Goal: Transaction & Acquisition: Download file/media

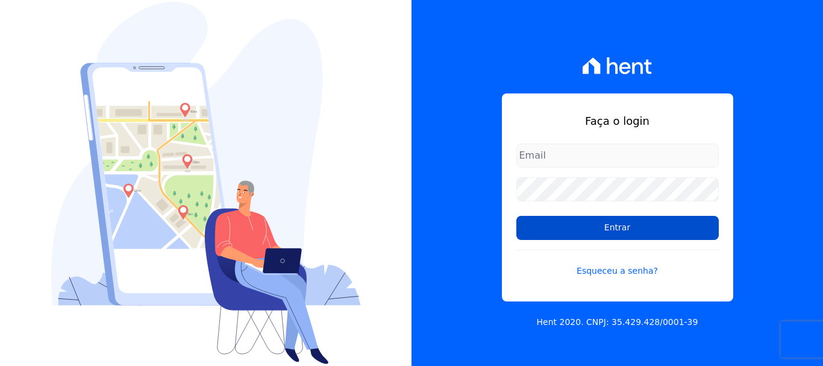
type input "cobranca@construtoralaterza.com.br"
click at [586, 232] on input "Entrar" at bounding box center [618, 228] width 203 height 24
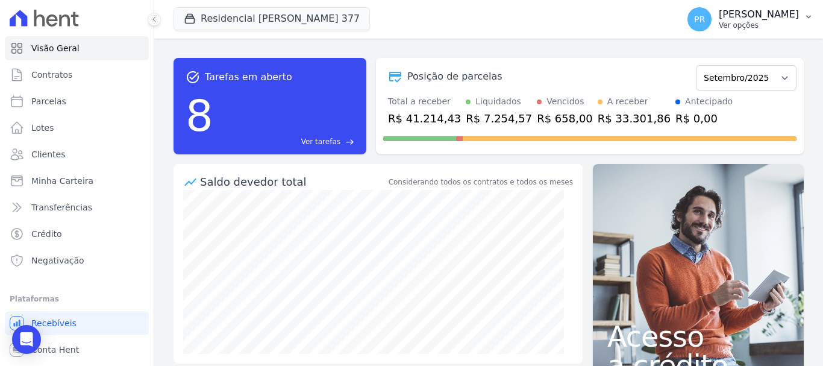
click at [744, 20] on p "Ver opções" at bounding box center [759, 25] width 80 height 10
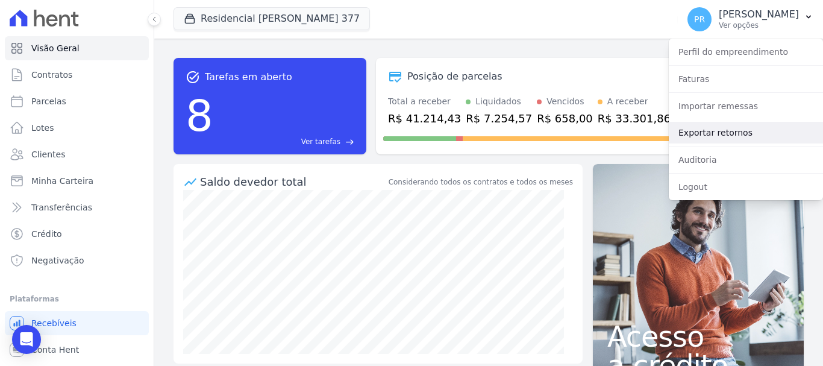
click at [716, 134] on link "Exportar retornos" at bounding box center [746, 133] width 154 height 22
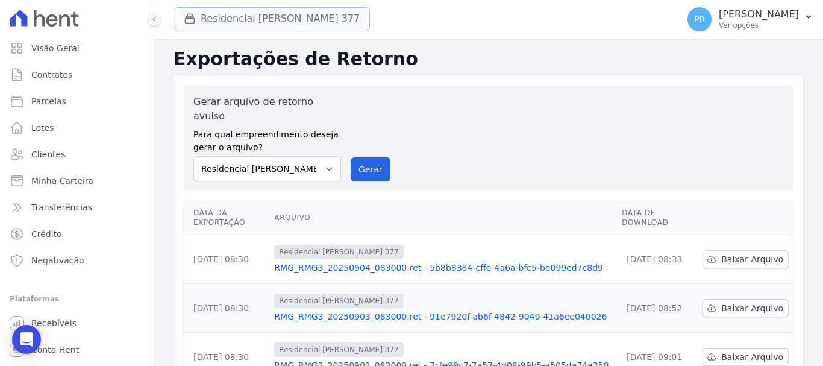
click at [310, 17] on button "Residencial Maria Da Glória 377" at bounding box center [272, 18] width 196 height 23
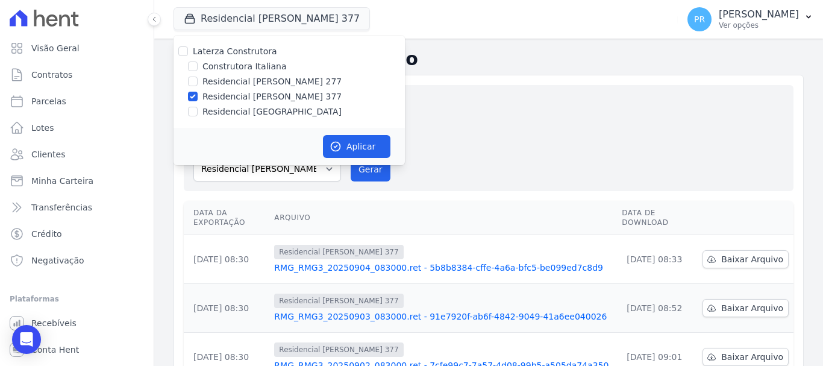
click at [237, 50] on label "Laterza Construtora" at bounding box center [235, 51] width 84 height 10
click at [188, 50] on input "Laterza Construtora" at bounding box center [183, 51] width 10 height 10
checkbox input "true"
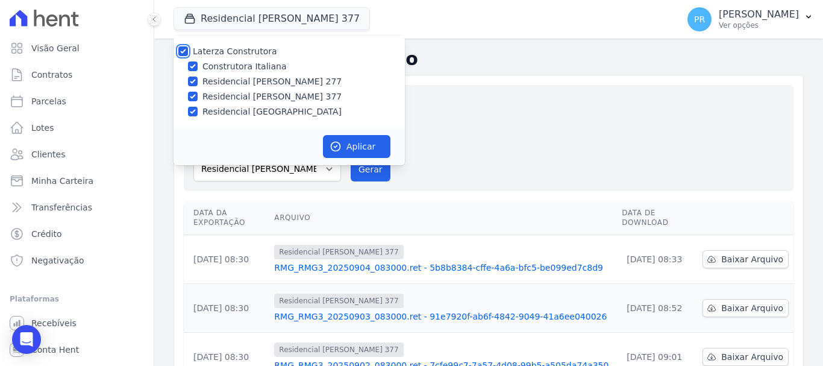
checkbox input "true"
click at [237, 50] on label "Laterza Construtora" at bounding box center [235, 51] width 84 height 10
click at [188, 50] on input "Laterza Construtora" at bounding box center [183, 51] width 10 height 10
checkbox input "false"
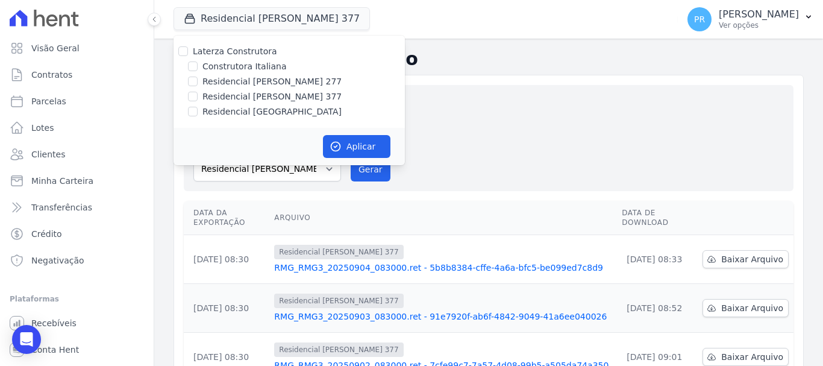
checkbox input "false"
click at [247, 67] on label "Construtora Italiana" at bounding box center [245, 66] width 84 height 13
click at [198, 67] on input "Construtora Italiana" at bounding box center [193, 66] width 10 height 10
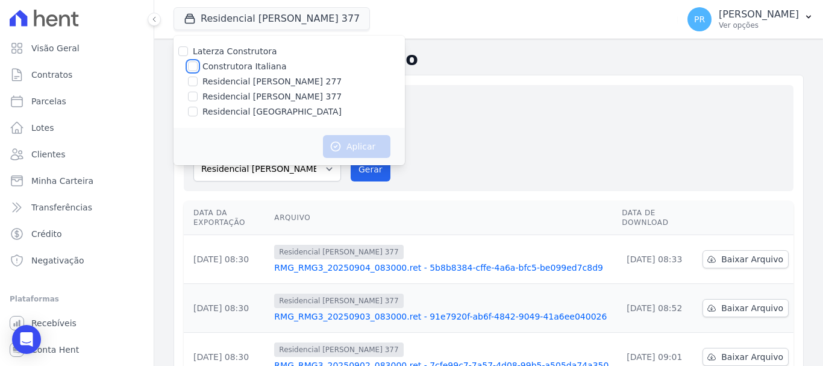
checkbox input "true"
click at [359, 146] on button "Aplicar" at bounding box center [357, 146] width 68 height 23
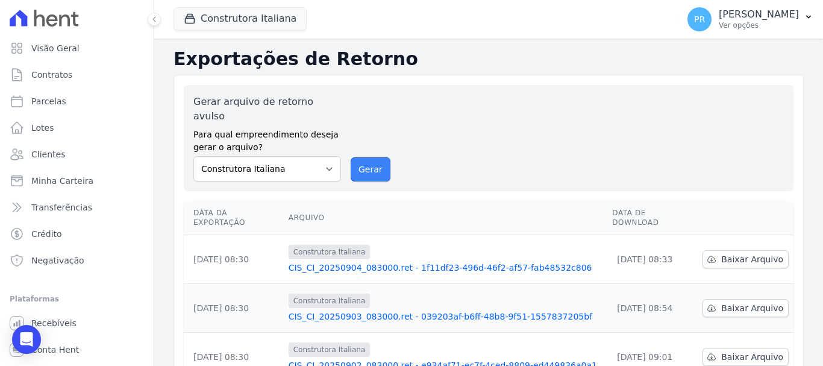
click at [374, 157] on button "Gerar" at bounding box center [371, 169] width 40 height 24
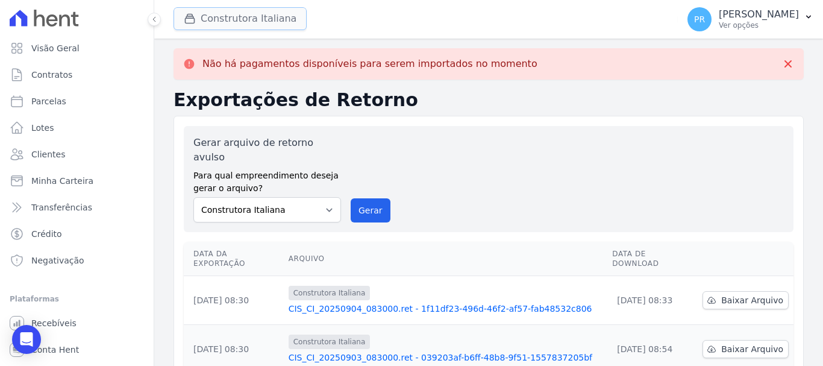
click at [268, 20] on button "Construtora Italiana" at bounding box center [240, 18] width 133 height 23
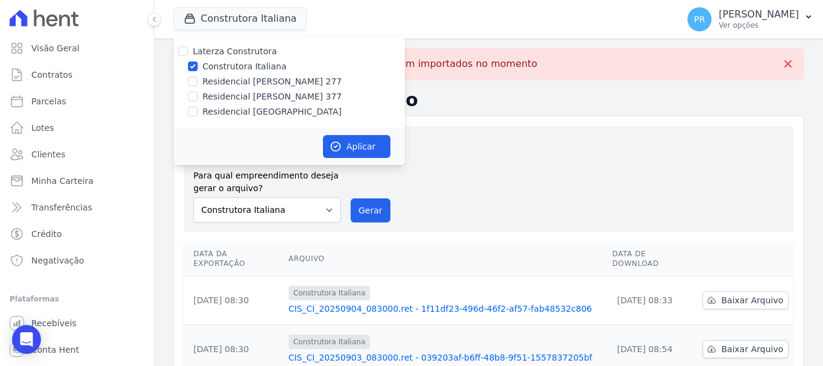
click at [230, 66] on label "Construtora Italiana" at bounding box center [245, 66] width 84 height 13
click at [198, 66] on input "Construtora Italiana" at bounding box center [193, 66] width 10 height 10
checkbox input "false"
click at [236, 79] on label "Residencial [PERSON_NAME] 277" at bounding box center [272, 81] width 139 height 13
click at [198, 79] on input "Residencial [PERSON_NAME] 277" at bounding box center [193, 82] width 10 height 10
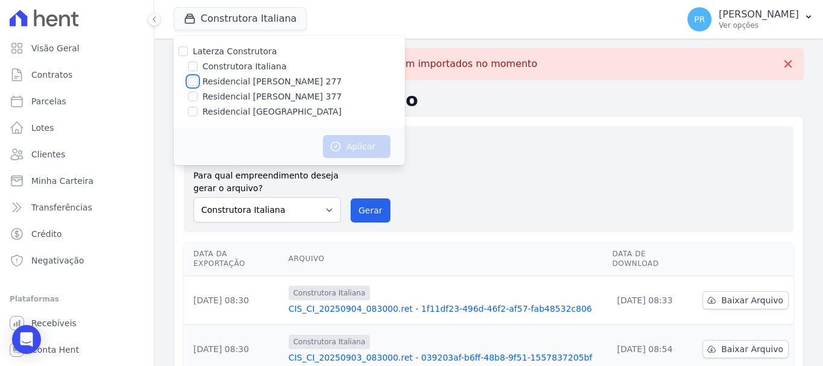
checkbox input "true"
click at [364, 148] on button "Aplicar" at bounding box center [357, 146] width 68 height 23
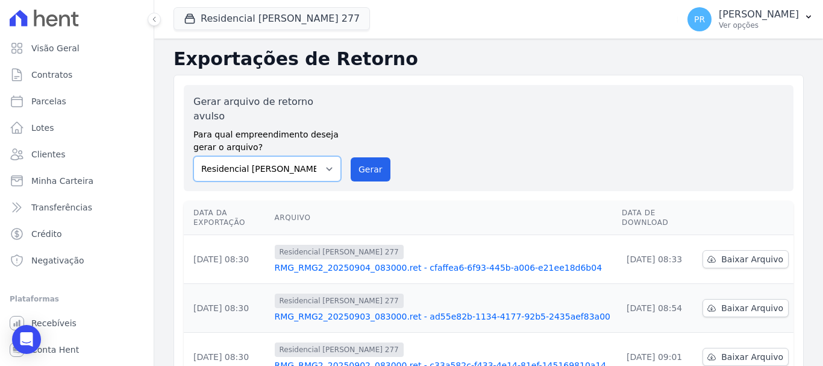
click at [313, 159] on select "Construtora Italiana Residencial Maria da Glória 277 Residencial Maria da Glóri…" at bounding box center [267, 168] width 148 height 25
click at [518, 143] on div "Gerar arquivo de retorno avulso Para qual empreendimento deseja gerar o arquivo…" at bounding box center [488, 138] width 591 height 87
click at [370, 157] on button "Gerar" at bounding box center [371, 169] width 40 height 24
click at [739, 253] on span "Baixar Arquivo" at bounding box center [752, 259] width 62 height 12
click at [291, 17] on button "Residencial Maria Da Glória 277" at bounding box center [272, 18] width 196 height 23
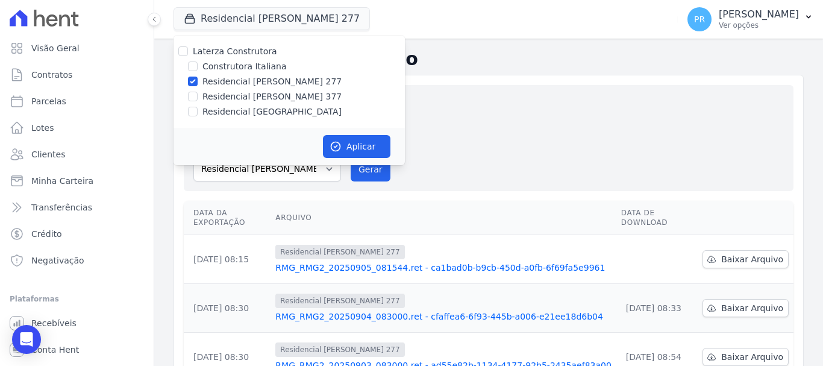
click at [244, 78] on label "Residencial [PERSON_NAME] 277" at bounding box center [272, 81] width 139 height 13
click at [198, 78] on input "Residencial [PERSON_NAME] 277" at bounding box center [193, 82] width 10 height 10
checkbox input "false"
click at [245, 98] on label "Residencial [PERSON_NAME] 377" at bounding box center [272, 96] width 139 height 13
click at [198, 98] on input "Residencial [PERSON_NAME] 377" at bounding box center [193, 97] width 10 height 10
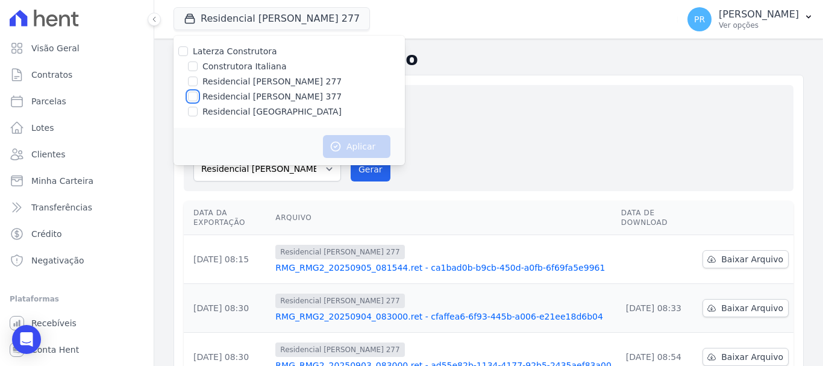
checkbox input "true"
drag, startPoint x: 355, startPoint y: 141, endPoint x: 336, endPoint y: 143, distance: 19.4
click at [355, 141] on button "Aplicar" at bounding box center [357, 146] width 68 height 23
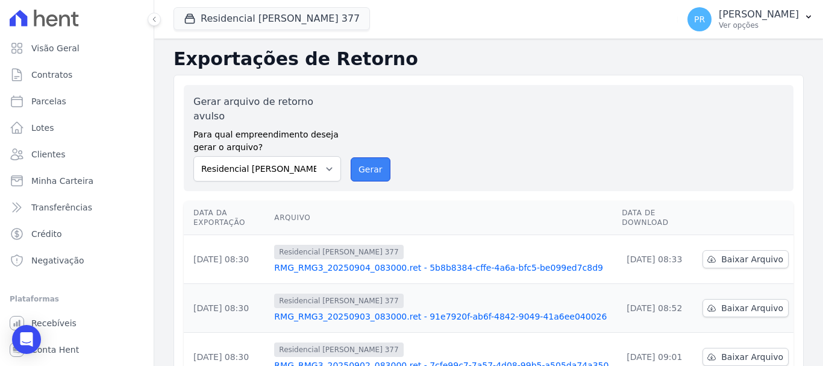
click at [354, 157] on button "Gerar" at bounding box center [371, 169] width 40 height 24
click at [751, 253] on span "Baixar Arquivo" at bounding box center [752, 259] width 62 height 12
click at [291, 24] on button "Residencial [PERSON_NAME] 377" at bounding box center [272, 18] width 196 height 23
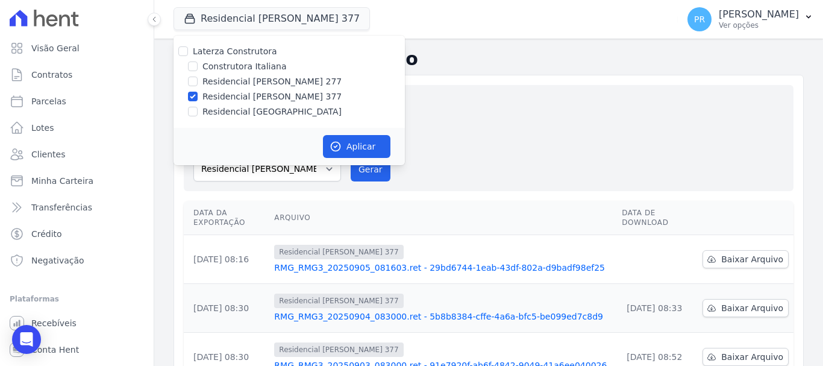
click at [263, 95] on label "Residencial [PERSON_NAME] 377" at bounding box center [272, 96] width 139 height 13
click at [198, 95] on input "Residencial [PERSON_NAME] 377" at bounding box center [193, 97] width 10 height 10
checkbox input "false"
click at [262, 113] on label "Residencial [GEOGRAPHIC_DATA]" at bounding box center [272, 111] width 139 height 13
click at [198, 113] on input "Residencial [GEOGRAPHIC_DATA]" at bounding box center [193, 112] width 10 height 10
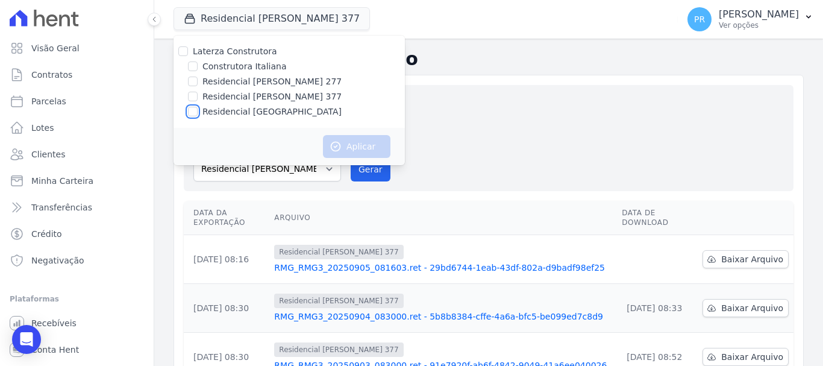
checkbox input "true"
click at [338, 138] on button "Aplicar" at bounding box center [357, 146] width 68 height 23
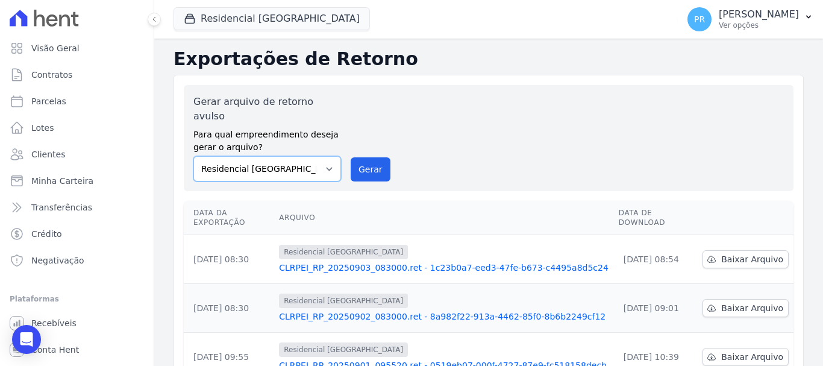
click at [316, 156] on select "Construtora Italiana Residencial Maria da Glória 277 Residencial Maria da Glóri…" at bounding box center [267, 168] width 148 height 25
click at [193, 156] on select "Construtora Italiana Residencial Maria da Glória 277 Residencial Maria da Glóri…" at bounding box center [267, 168] width 148 height 25
click at [377, 157] on button "Gerar" at bounding box center [371, 169] width 40 height 24
click at [746, 253] on span "Baixar Arquivo" at bounding box center [752, 259] width 62 height 12
drag, startPoint x: 473, startPoint y: 16, endPoint x: 398, endPoint y: 2, distance: 76.6
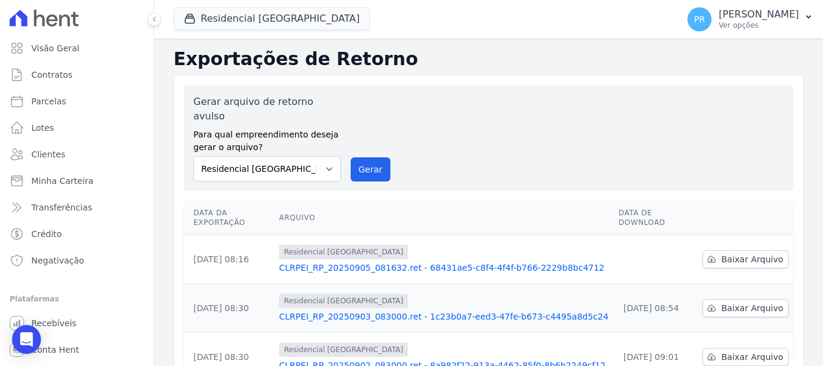
click at [473, 16] on div "Residencial [GEOGRAPHIC_DATA] Laterza Construtora Construtora Italiana Residenc…" at bounding box center [424, 19] width 500 height 40
